Goal: Information Seeking & Learning: Learn about a topic

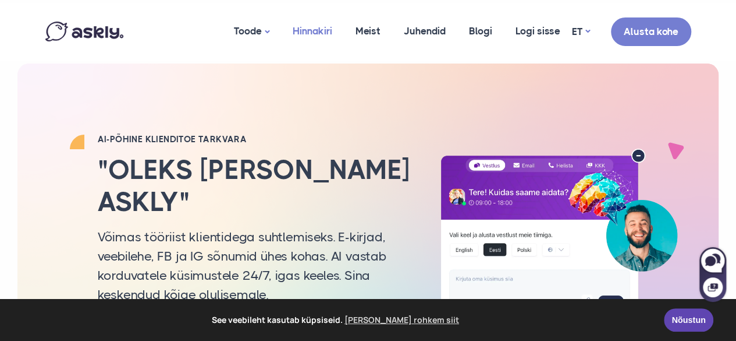
click at [318, 30] on link "Hinnakiri" at bounding box center [312, 31] width 63 height 56
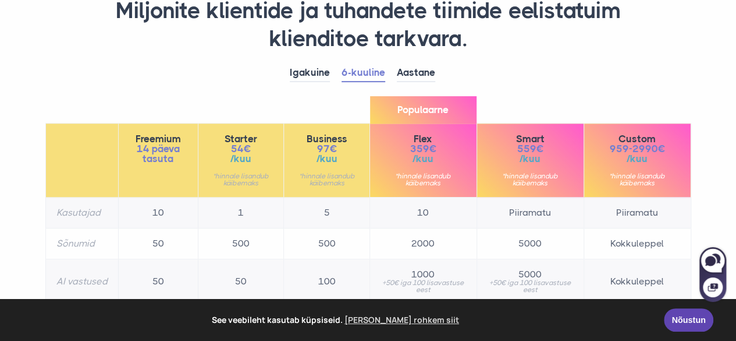
scroll to position [81, 0]
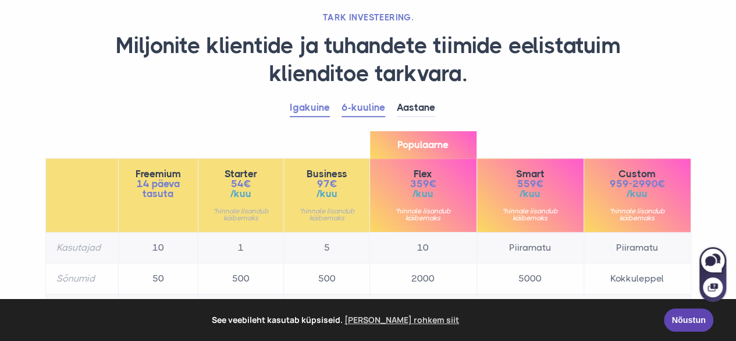
click at [315, 107] on link "Igakuine" at bounding box center [310, 108] width 40 height 18
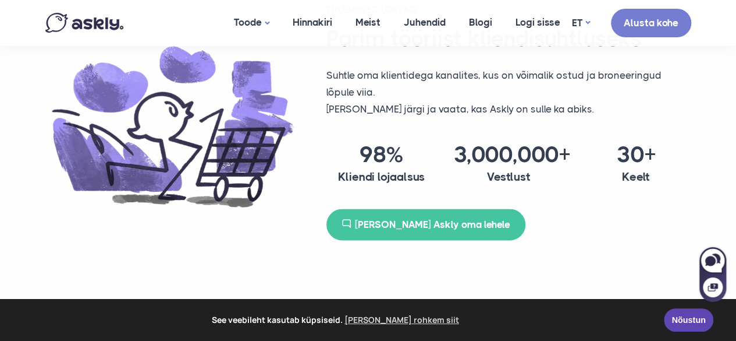
scroll to position [722, 0]
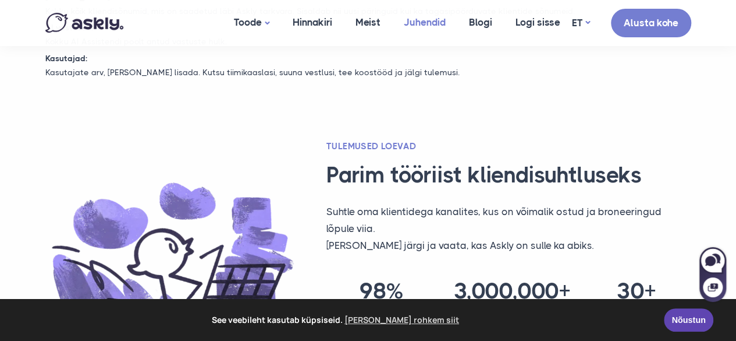
click at [435, 16] on link "Juhendid" at bounding box center [424, 22] width 65 height 45
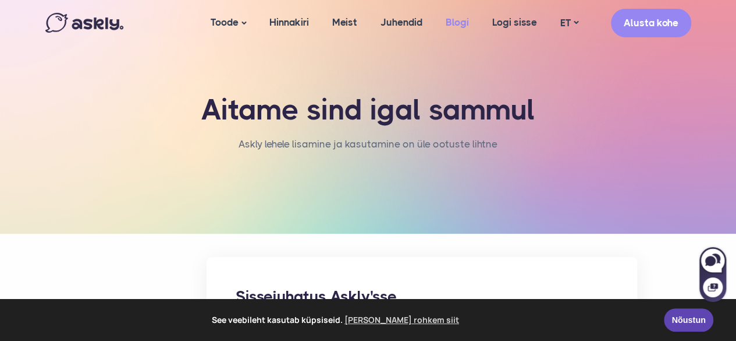
click at [465, 15] on link "Blogi" at bounding box center [457, 22] width 47 height 45
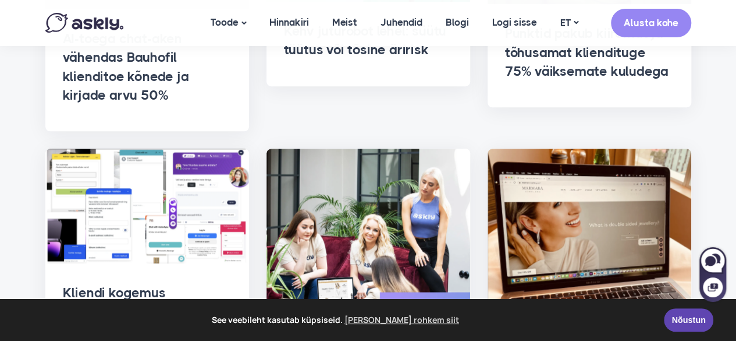
scroll to position [407, 0]
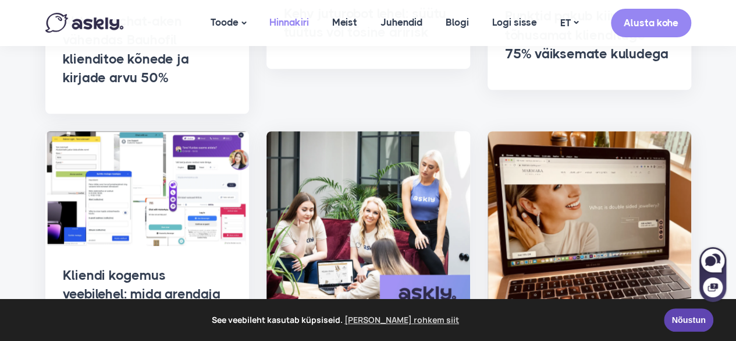
click at [281, 24] on link "Hinnakiri" at bounding box center [289, 22] width 63 height 45
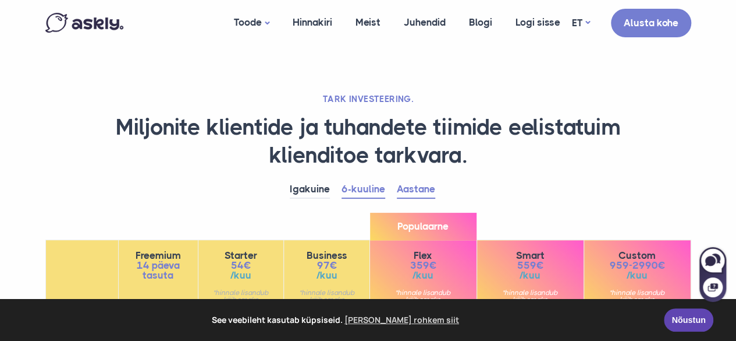
click at [433, 190] on link "Aastane" at bounding box center [416, 189] width 38 height 18
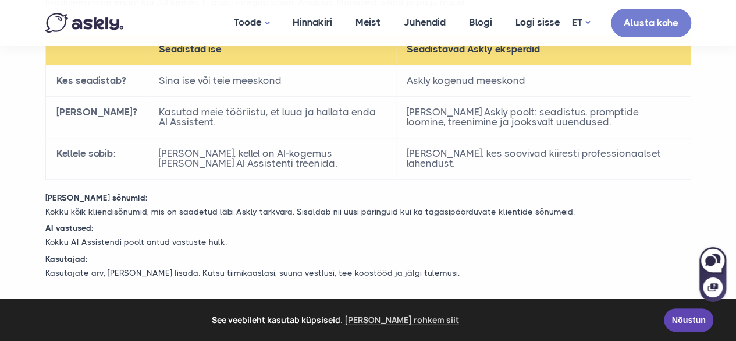
scroll to position [524, 0]
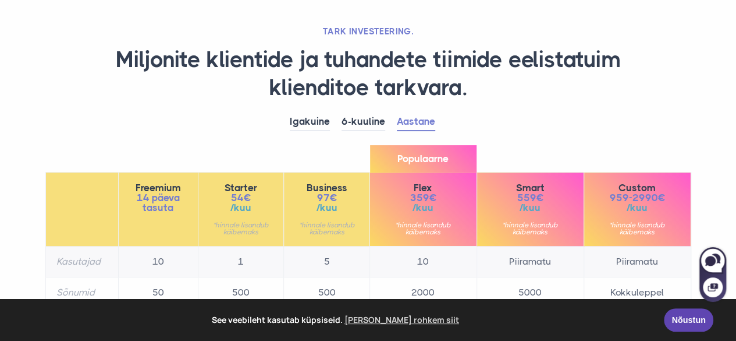
scroll to position [0, 0]
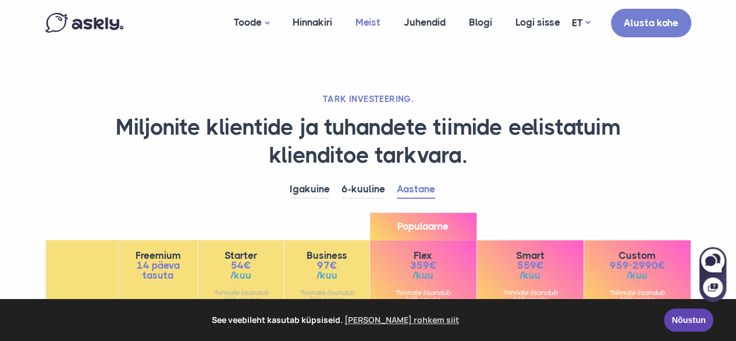
click at [370, 24] on link "Meist" at bounding box center [368, 22] width 48 height 45
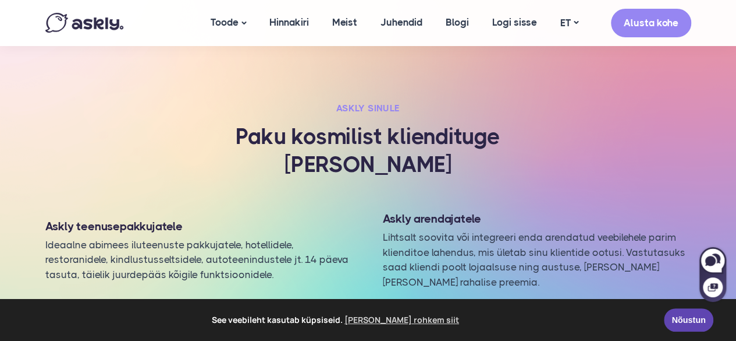
scroll to position [1316, 0]
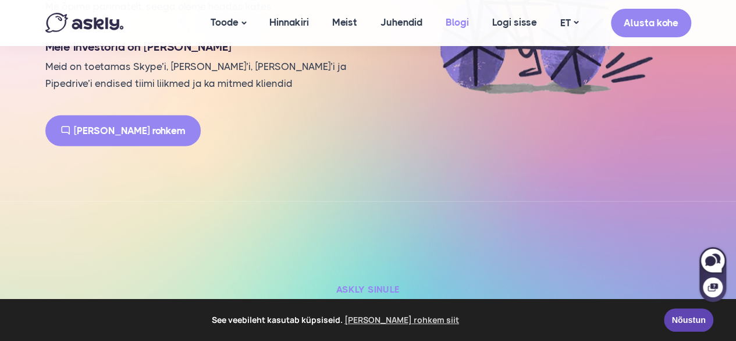
click at [466, 28] on link "Blogi" at bounding box center [457, 22] width 47 height 45
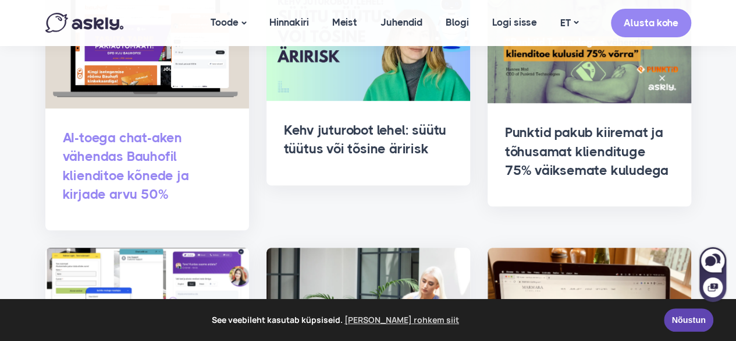
click at [98, 168] on link "AI-toega chat-aken vähendas Bauhofil klienditoe kõnede ja kirjade arvu 50%" at bounding box center [126, 166] width 126 height 72
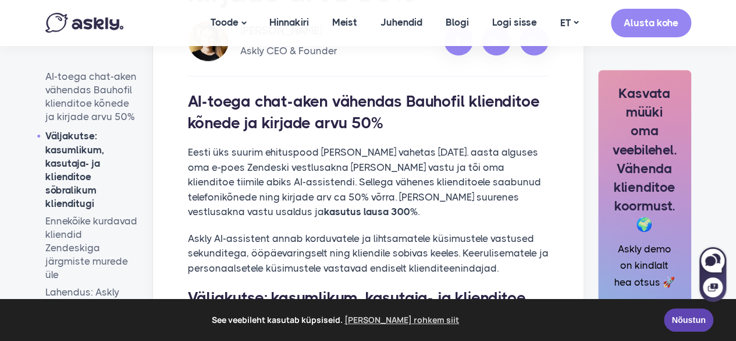
scroll to position [524, 0]
